Goal: Task Accomplishment & Management: Use online tool/utility

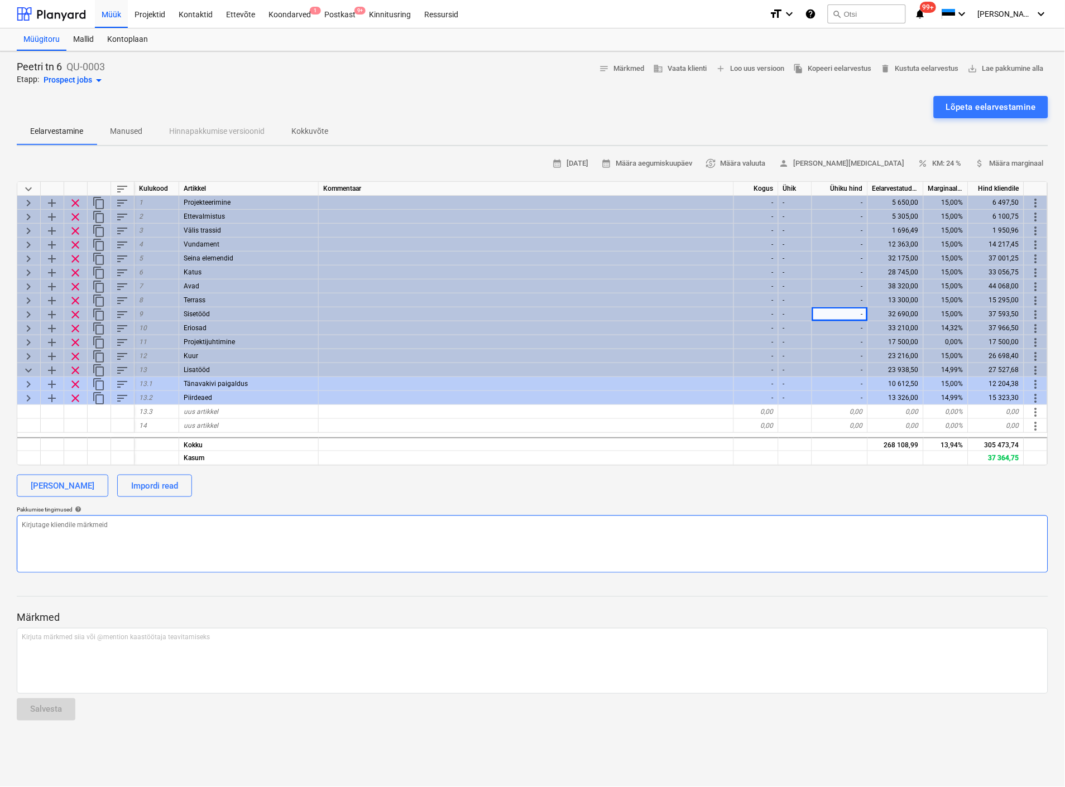
click at [462, 532] on textarea at bounding box center [532, 544] width 1031 height 57
type textarea "x"
click at [797, 115] on div "Lõpeta eelarvestamine" at bounding box center [532, 107] width 1031 height 22
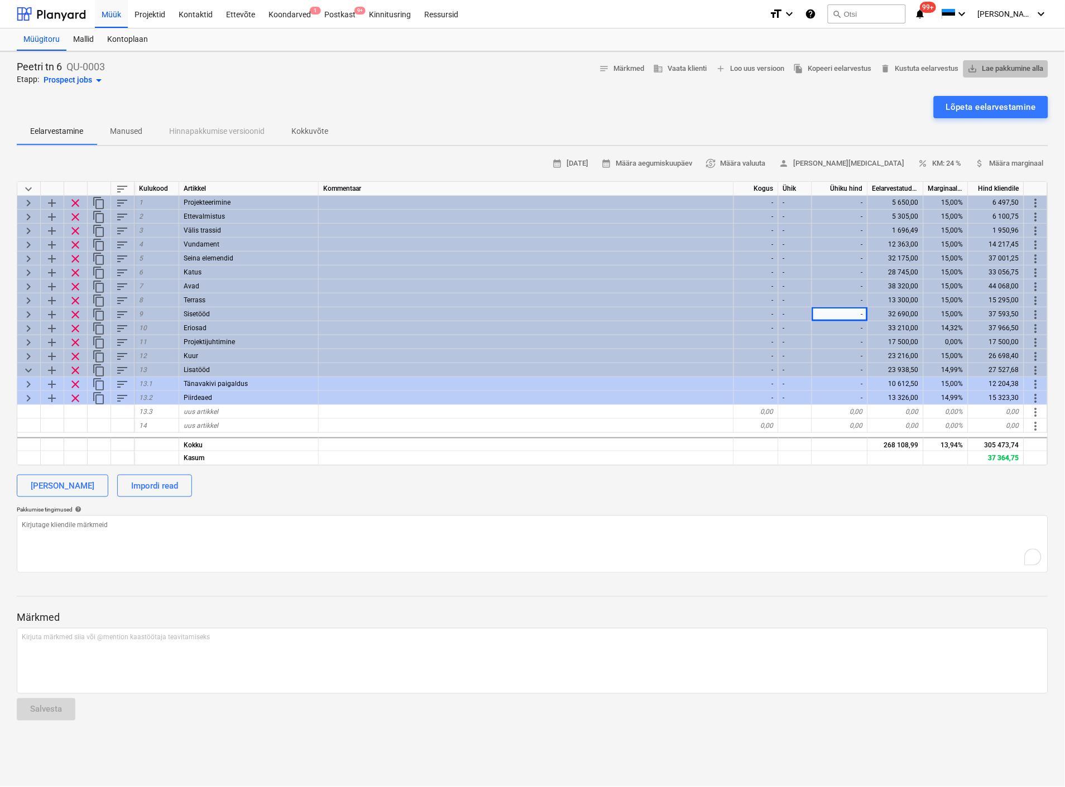
click at [1002, 63] on span "save_alt Lae pakkumine alla" at bounding box center [1006, 69] width 76 height 13
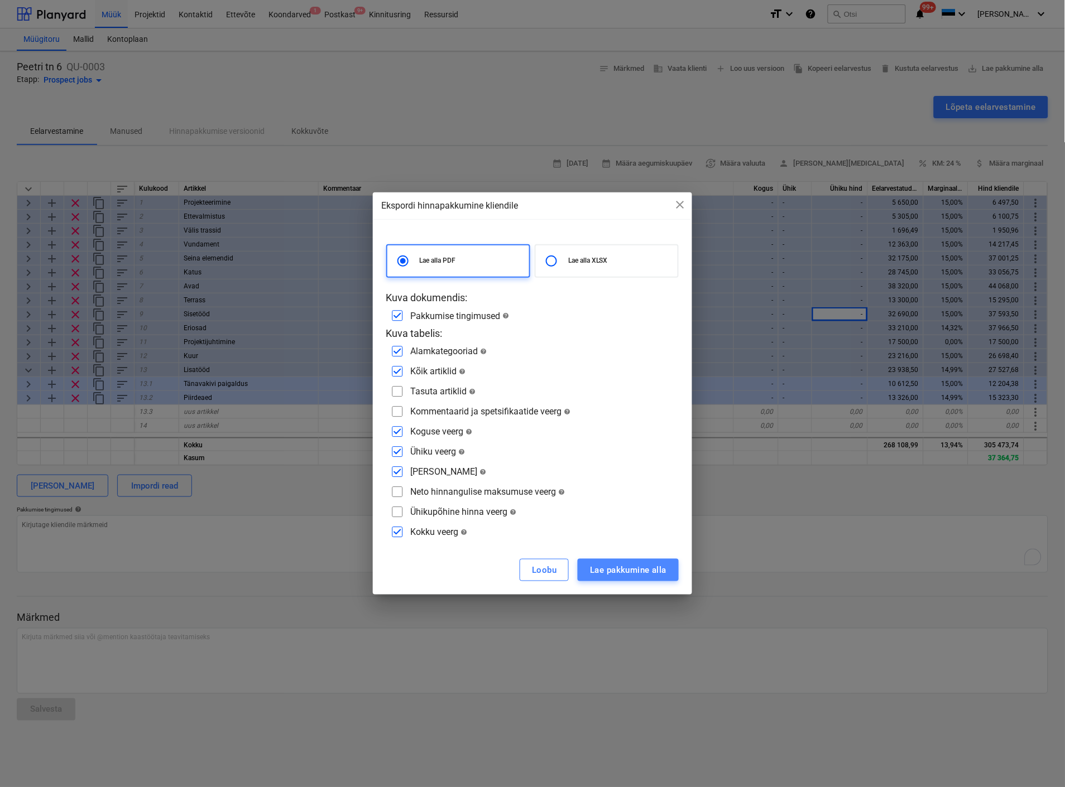
click at [612, 563] on div "Lae pakkumine alla" at bounding box center [628, 570] width 76 height 15
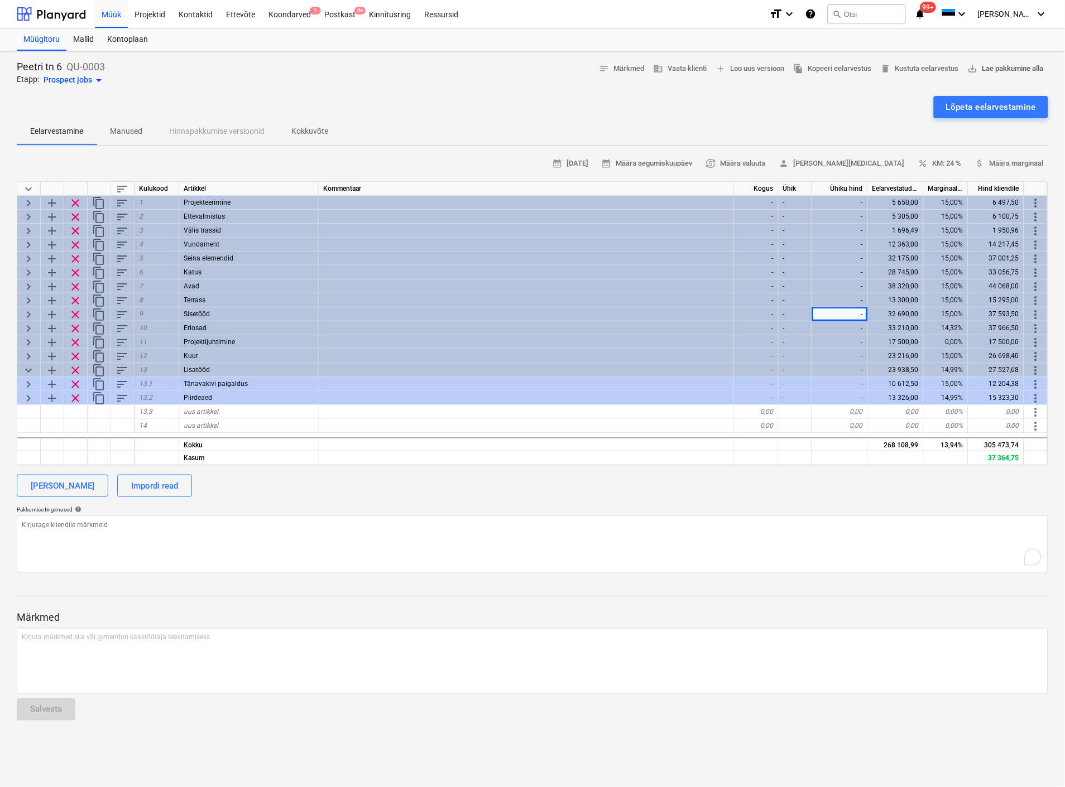
click at [996, 66] on span "save_alt Lae pakkumine alla" at bounding box center [1006, 69] width 76 height 13
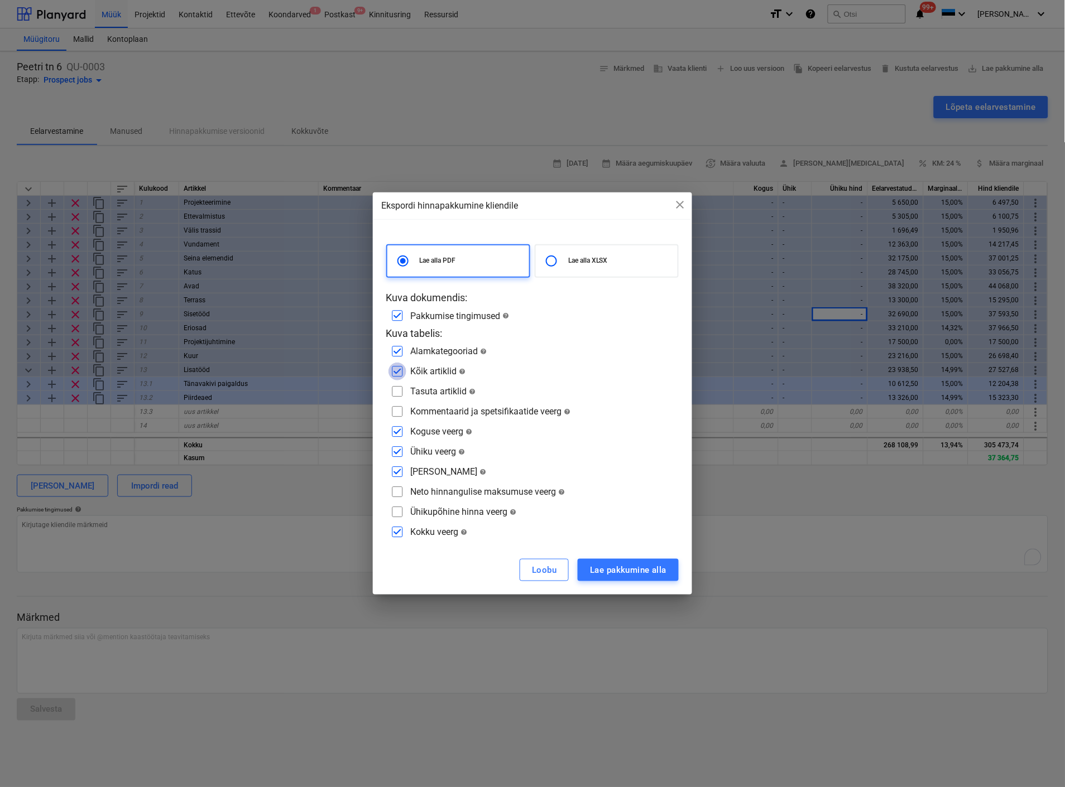
click at [397, 371] on input "checkbox" at bounding box center [397, 372] width 18 height 18
checkbox input "false"
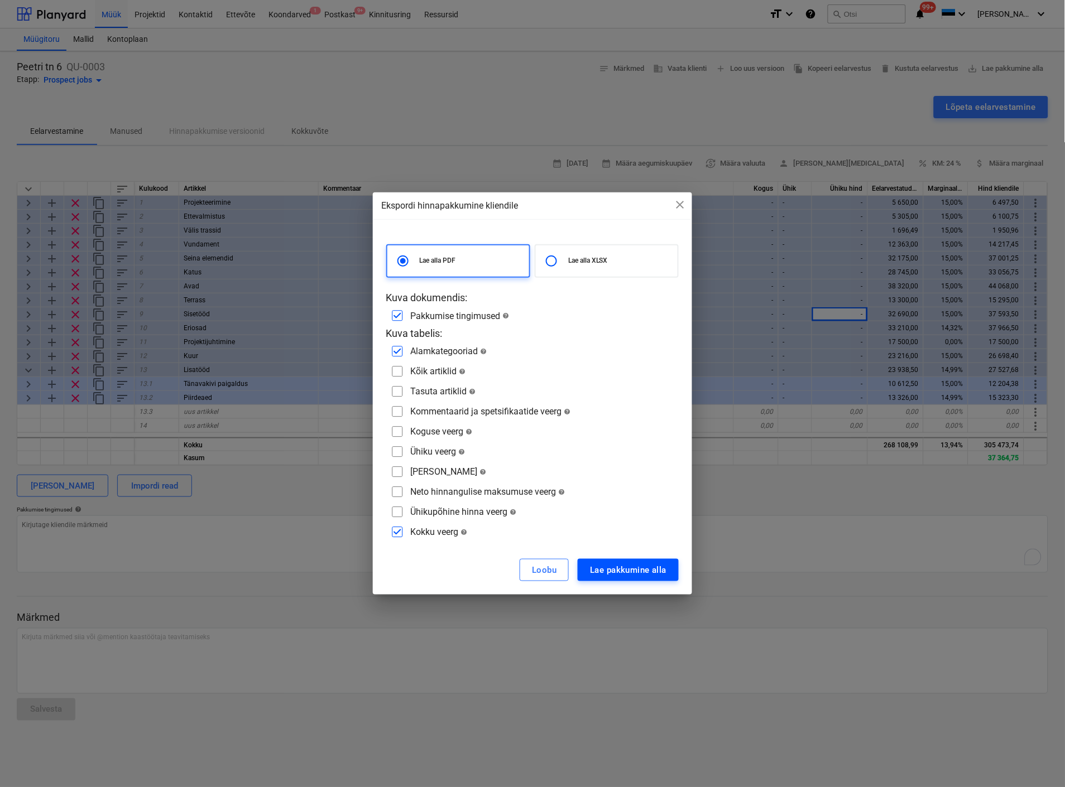
click at [610, 568] on div "Lae pakkumine alla" at bounding box center [628, 570] width 76 height 15
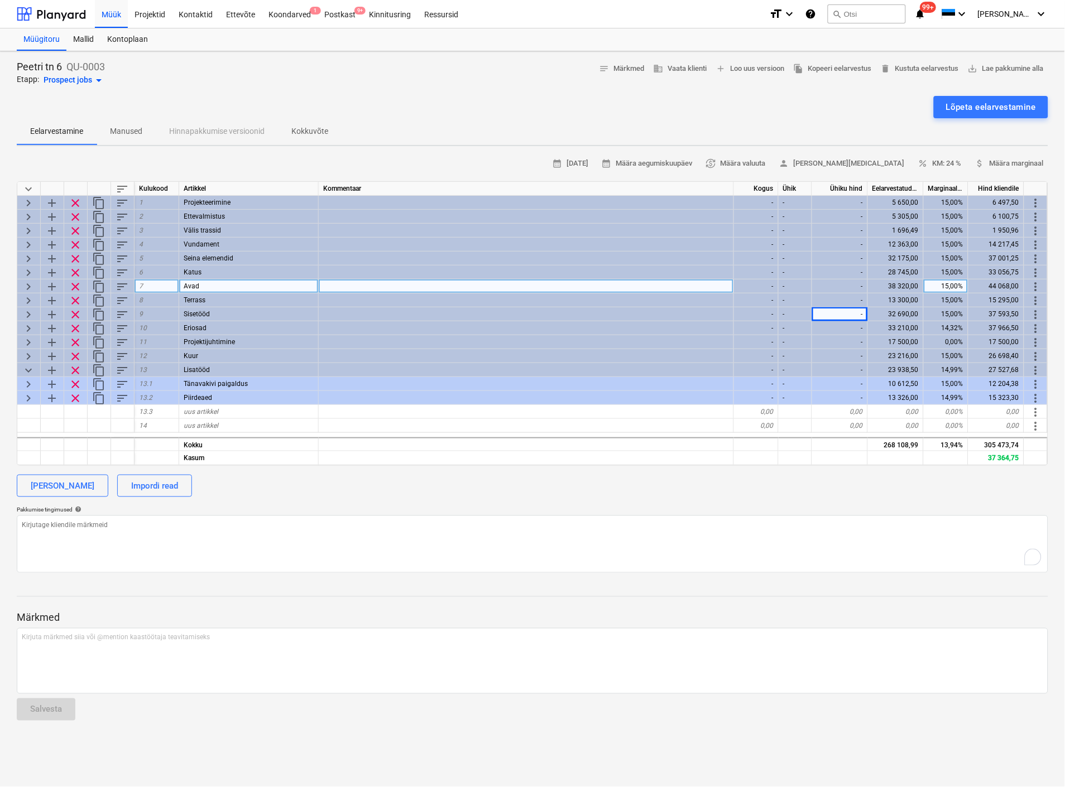
click at [27, 282] on span "keyboard_arrow_right" at bounding box center [28, 286] width 13 height 13
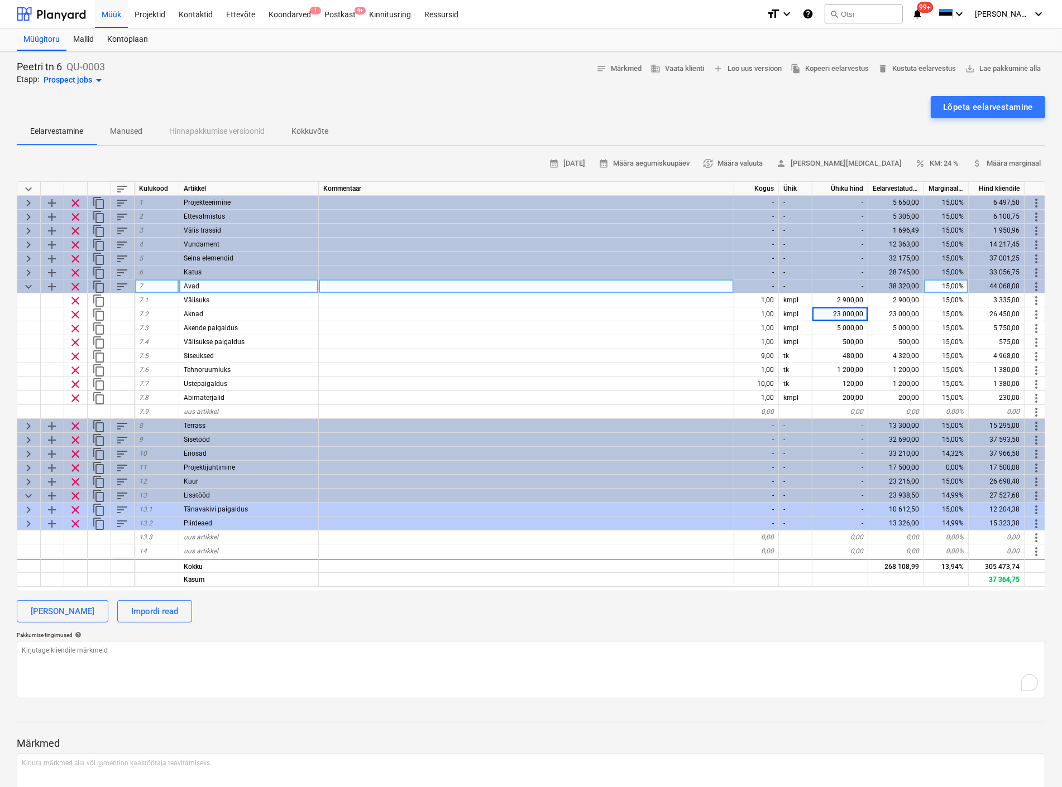
click at [27, 282] on span "keyboard_arrow_down" at bounding box center [28, 286] width 13 height 13
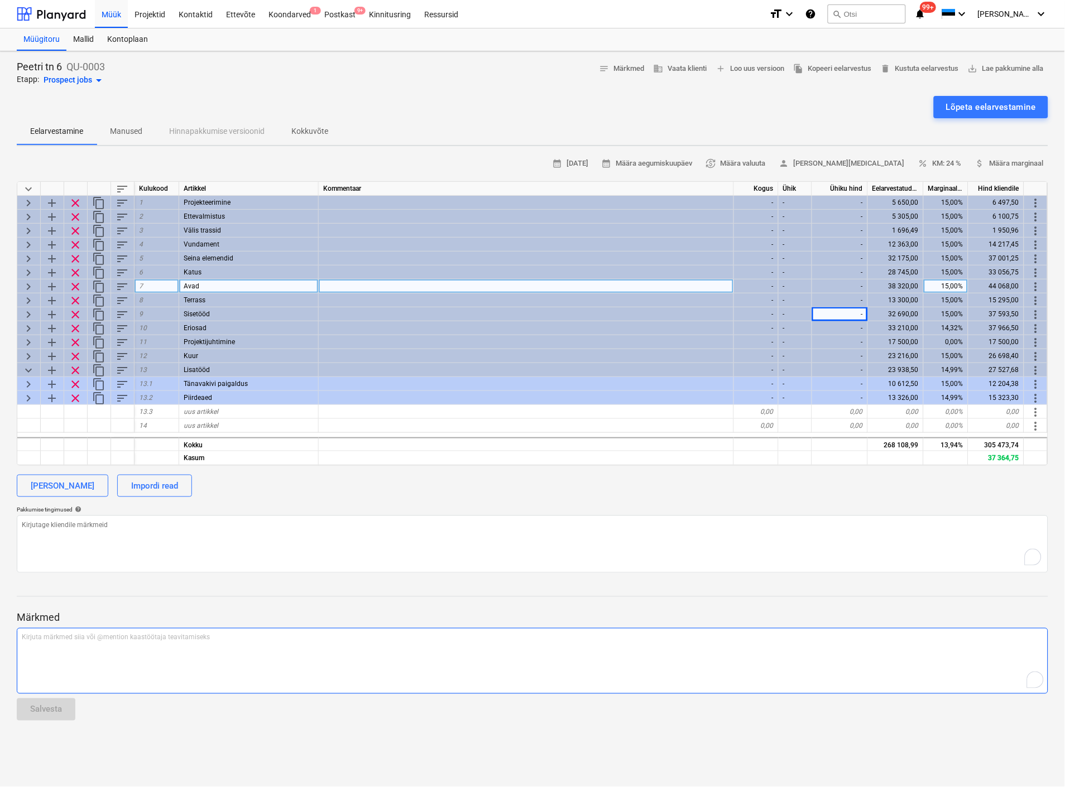
click at [280, 649] on div "Kirjuta märkmed siia või @mention kaastöötaja teavitamiseks ﻿" at bounding box center [532, 661] width 1031 height 66
click at [28, 281] on span "keyboard_arrow_right" at bounding box center [28, 286] width 13 height 13
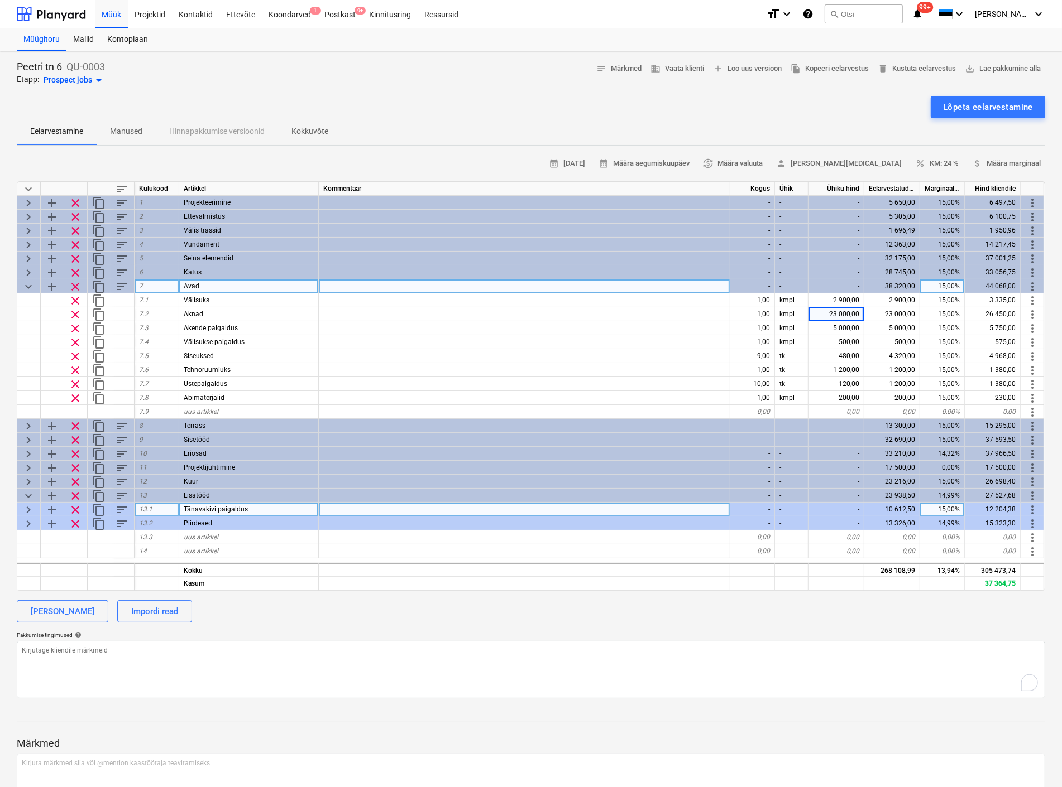
click at [26, 505] on span "keyboard_arrow_right" at bounding box center [28, 509] width 13 height 13
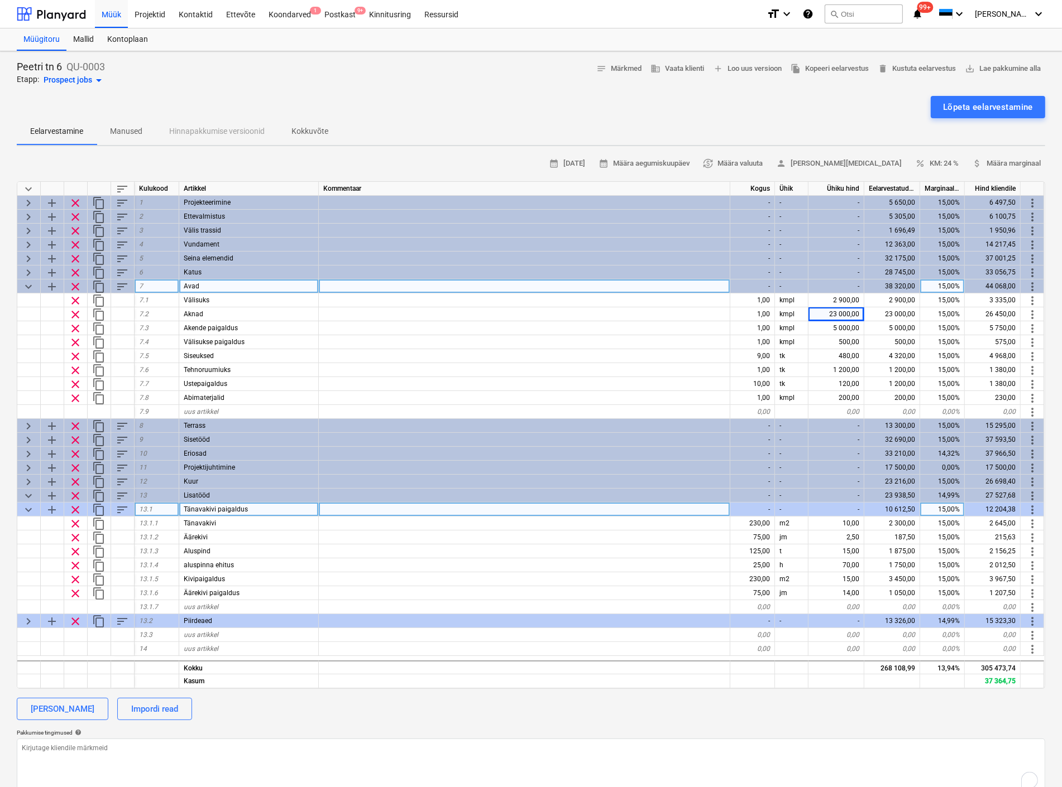
scroll to position [62, 0]
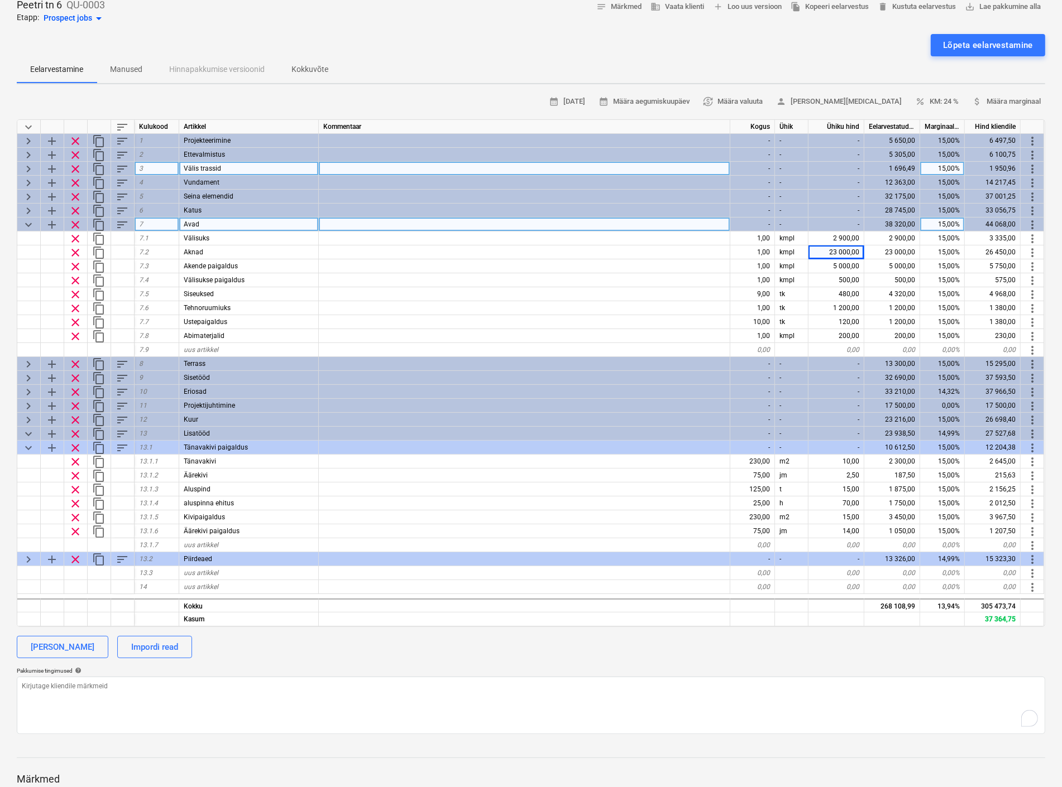
click at [28, 164] on span "keyboard_arrow_right" at bounding box center [28, 168] width 13 height 13
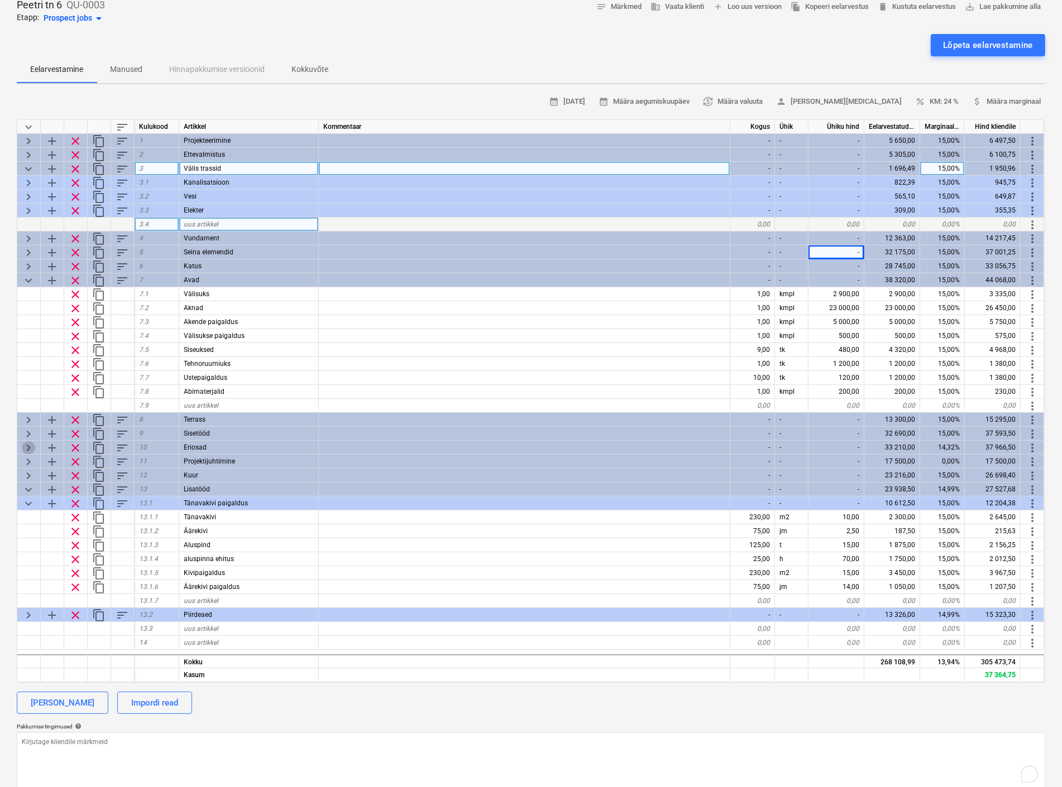
click at [26, 444] on span "keyboard_arrow_right" at bounding box center [28, 447] width 13 height 13
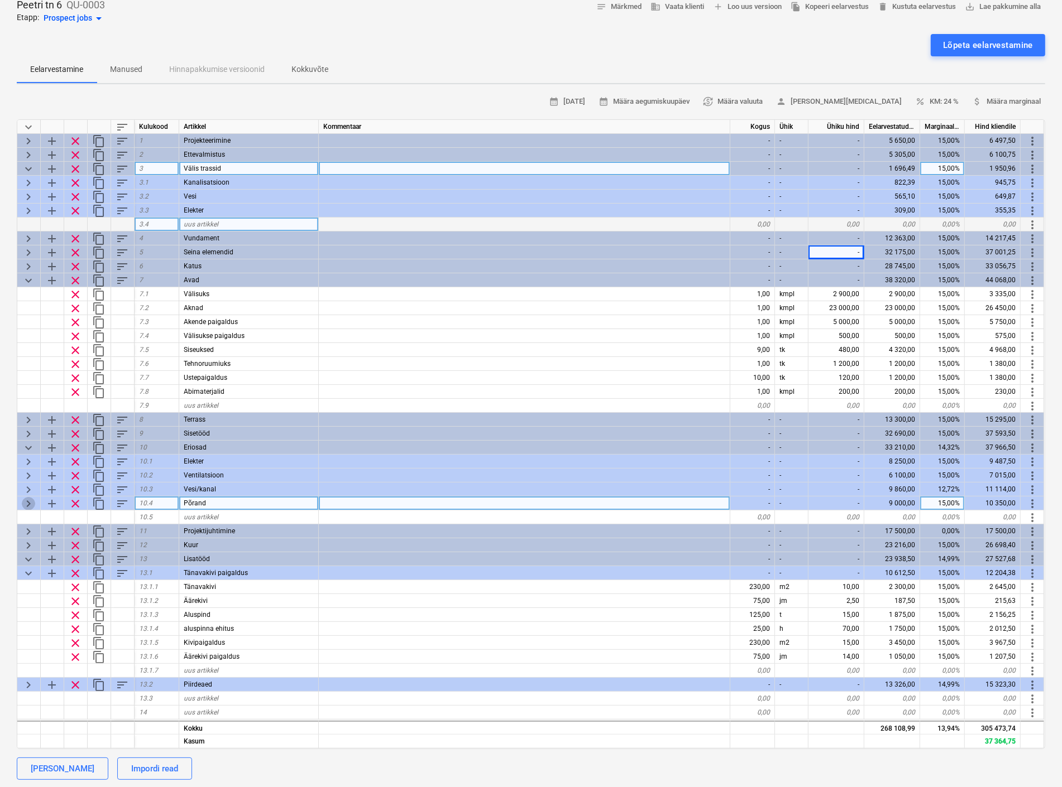
click at [31, 502] on span "keyboard_arrow_right" at bounding box center [28, 503] width 13 height 13
type textarea "x"
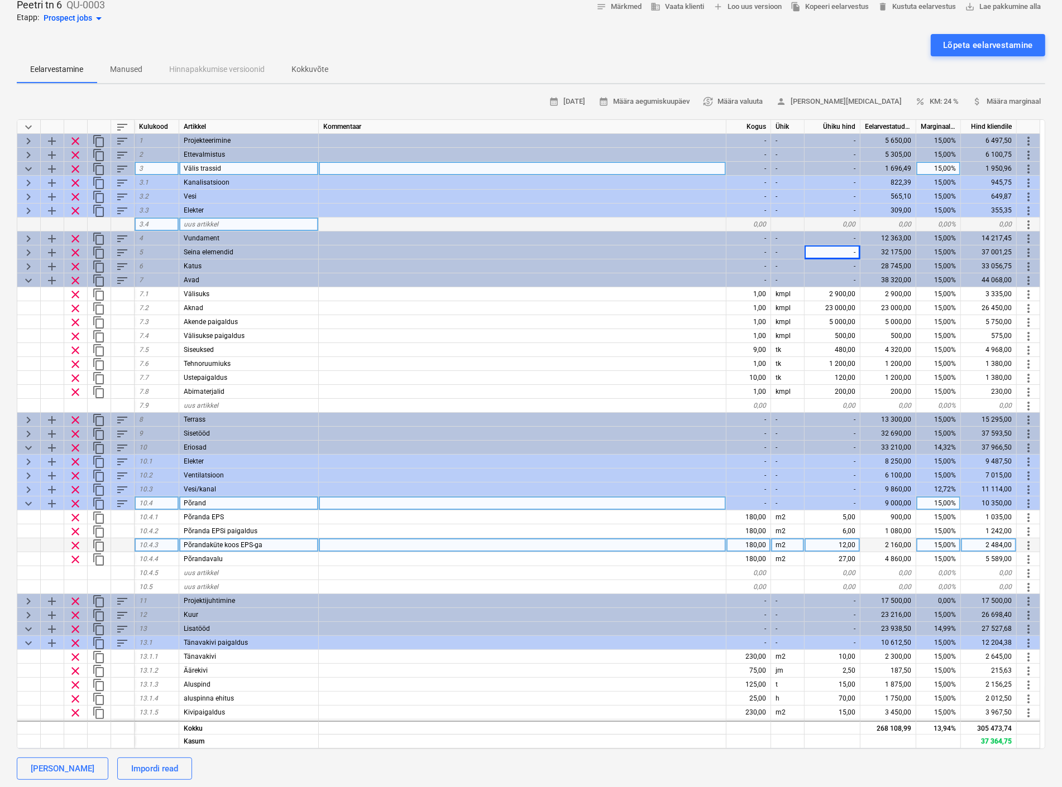
click at [842, 545] on div "12,00" at bounding box center [832, 546] width 56 height 14
type input "14"
click at [294, 544] on div "Põrandaküte koos EPS-ga" at bounding box center [249, 546] width 140 height 14
type textarea "x"
click at [291, 543] on input "Põrandaküte koos EPS-ga" at bounding box center [248, 545] width 139 height 13
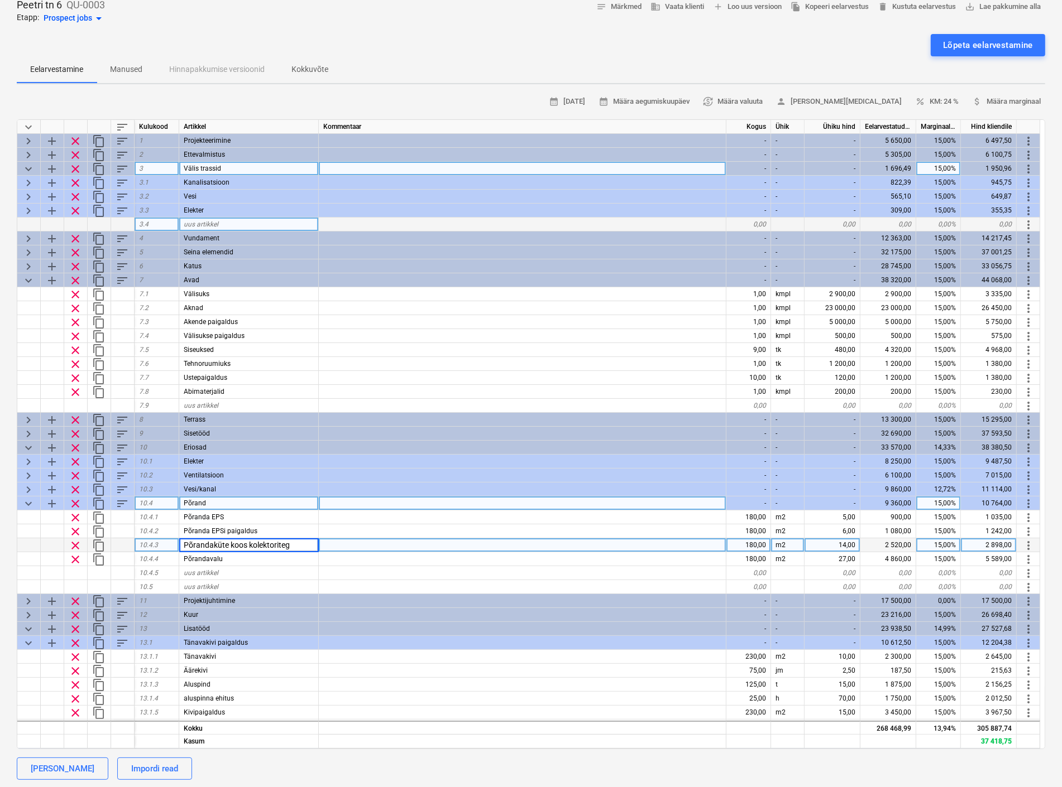
type input "Põrandaküte koos kolektoritega"
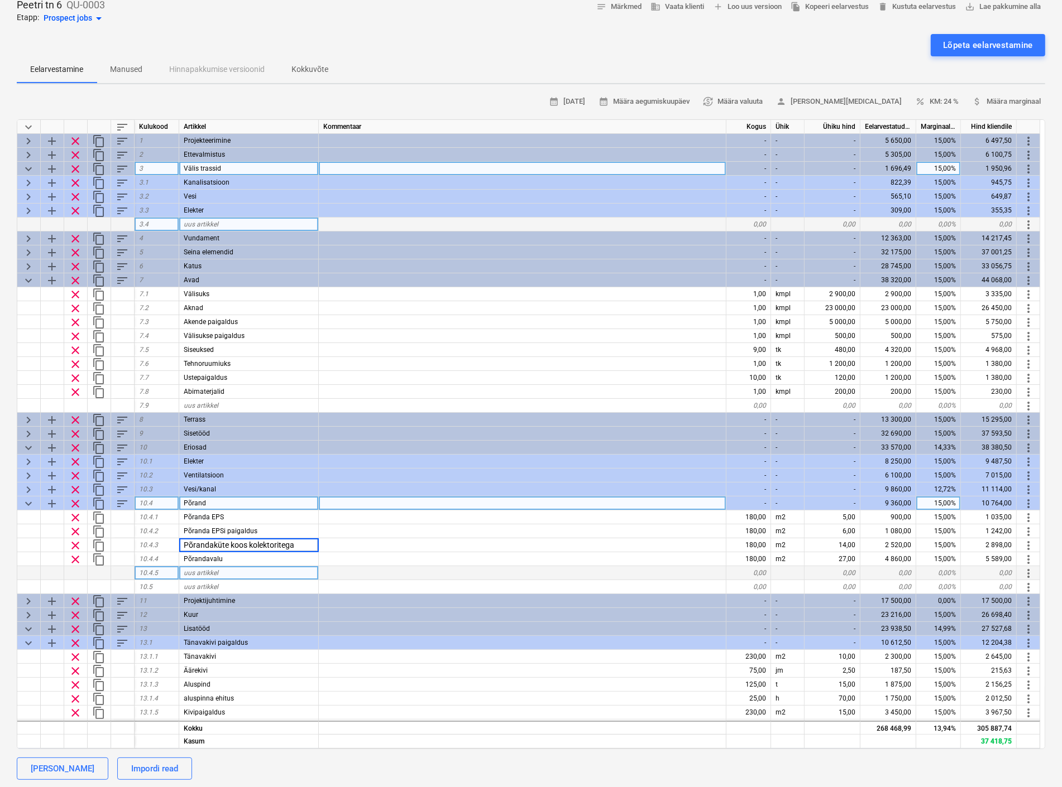
click at [309, 568] on div "uus artikkel" at bounding box center [249, 573] width 140 height 14
type textarea "x"
